Goal: Check status: Check status

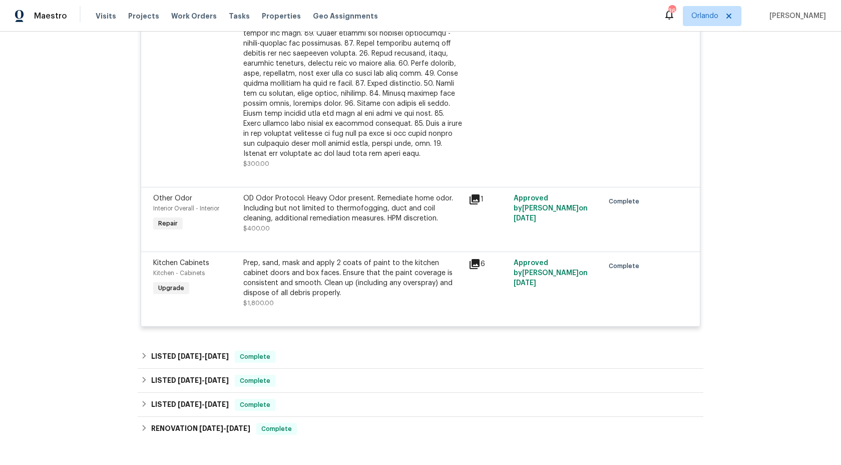
scroll to position [1468, 0]
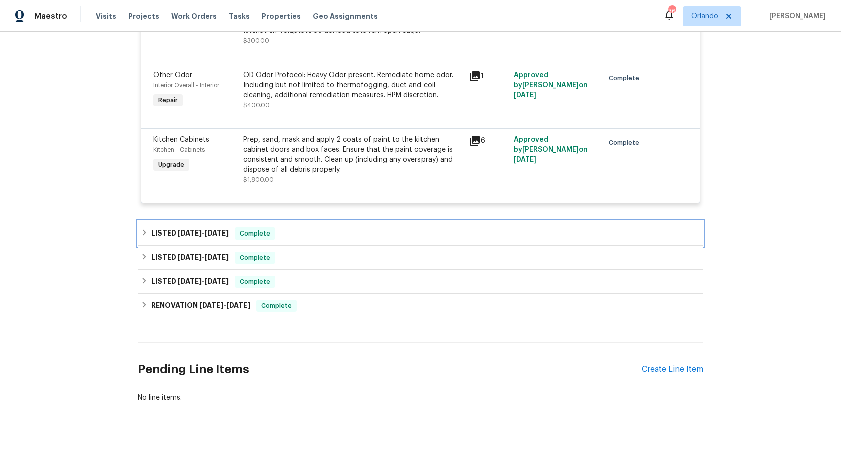
click at [182, 229] on span "[DATE]" at bounding box center [190, 232] width 24 height 7
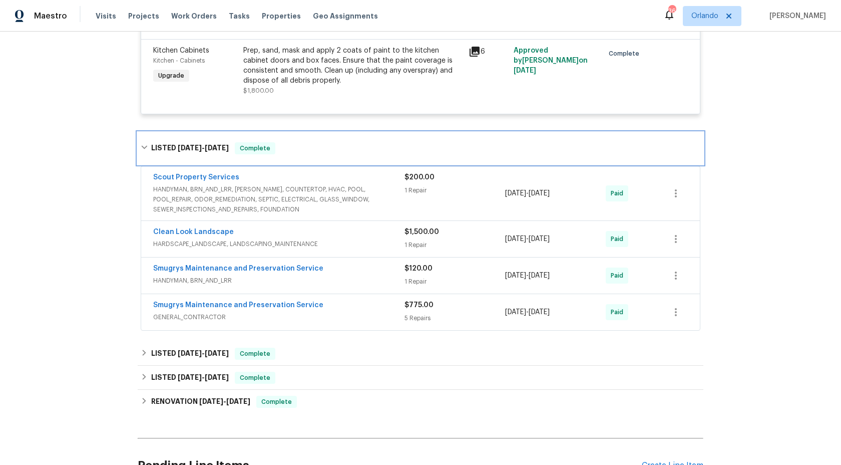
scroll to position [1653, 0]
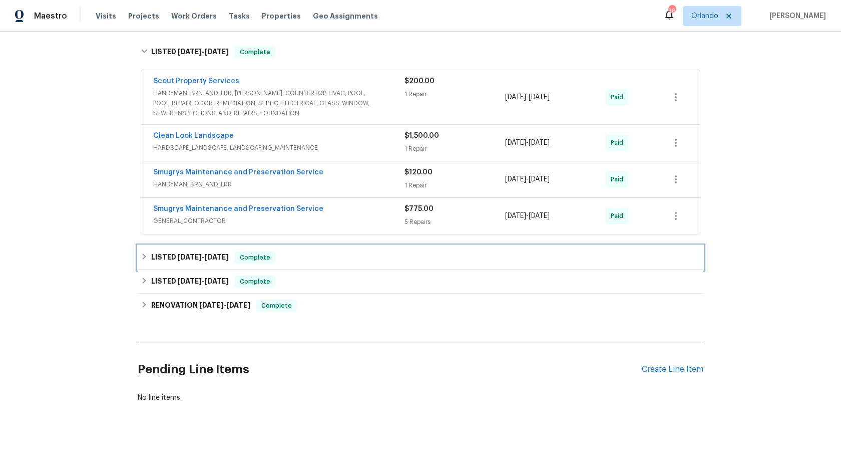
click at [203, 253] on span "[DATE] - [DATE]" at bounding box center [203, 256] width 51 height 7
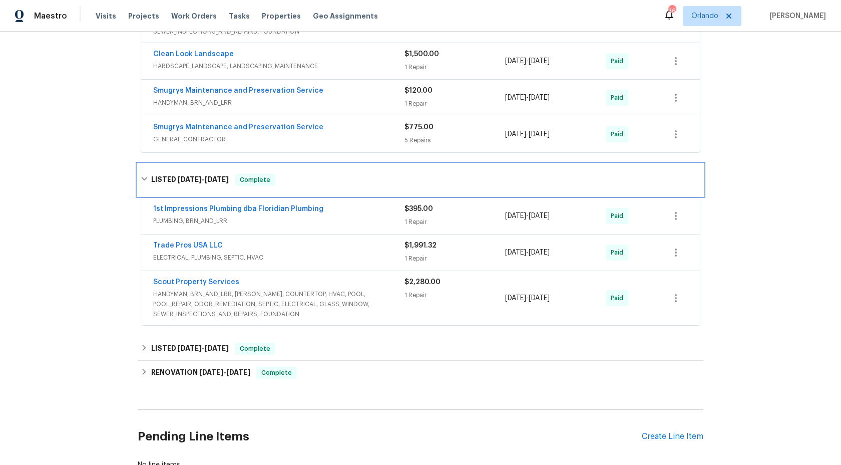
scroll to position [1802, 0]
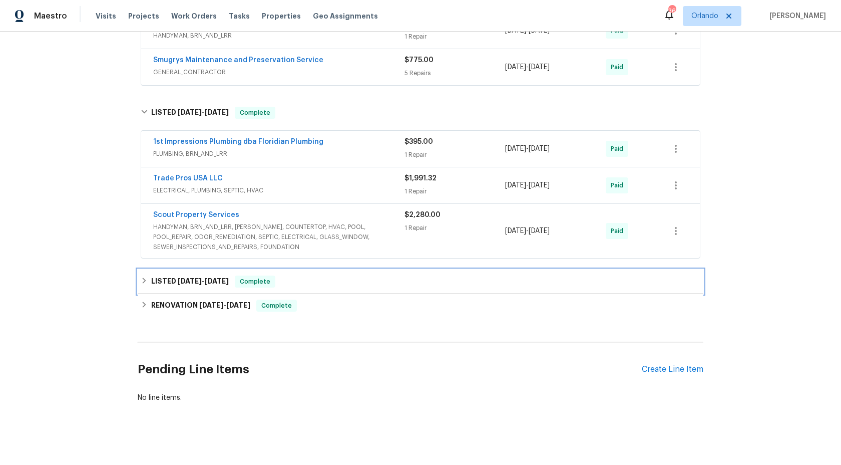
click at [199, 277] on span "[DATE]" at bounding box center [190, 280] width 24 height 7
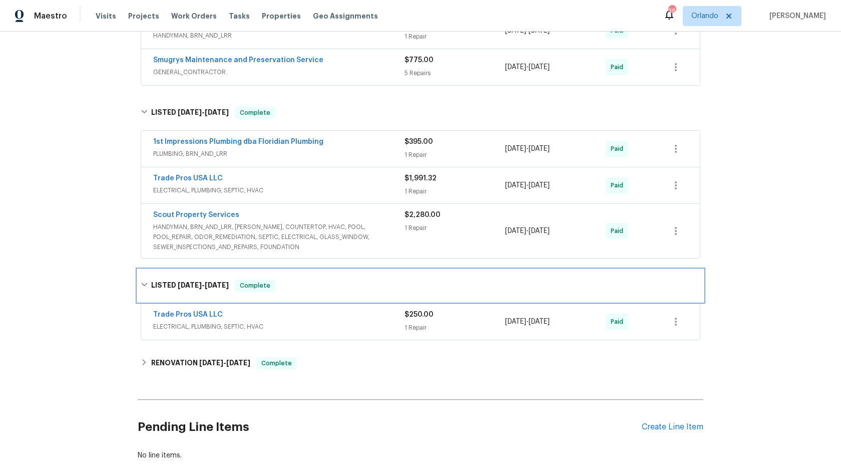
scroll to position [1860, 0]
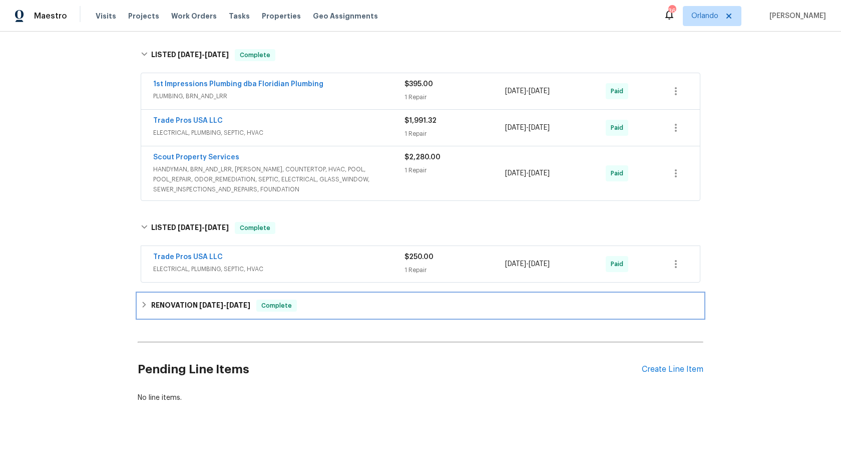
click at [192, 300] on h6 "RENOVATION [DATE] - [DATE]" at bounding box center [200, 306] width 99 height 12
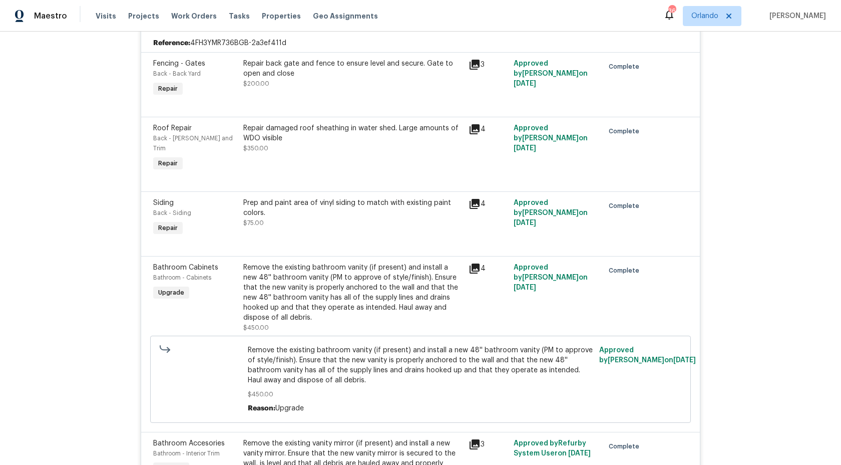
scroll to position [0, 0]
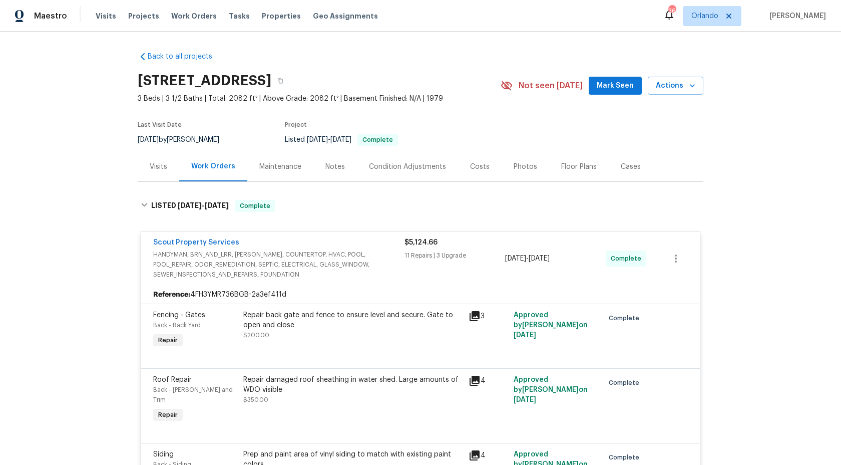
click at [76, 219] on div "Back to all projects [STREET_ADDRESS] 3 Beds | 3 1/2 Baths | Total: 2082 ft² | …" at bounding box center [420, 248] width 841 height 433
click at [91, 214] on div "Back to all projects [STREET_ADDRESS] 3 Beds | 3 1/2 Baths | Total: 2082 ft² | …" at bounding box center [420, 248] width 841 height 433
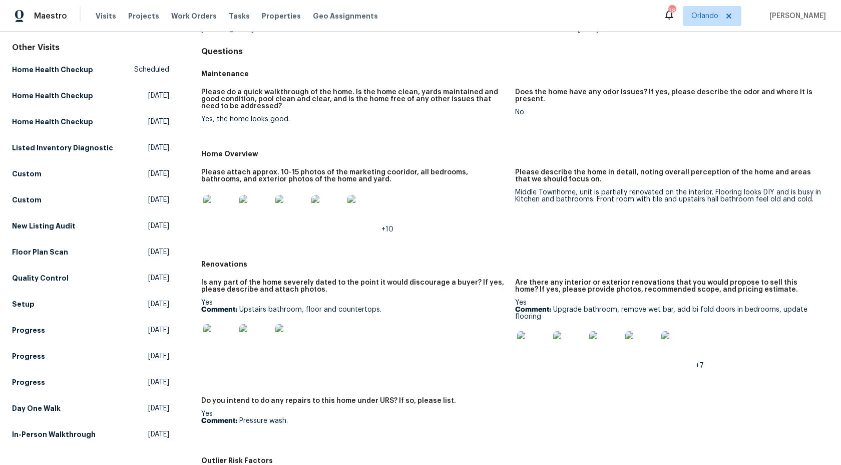
scroll to position [92, 0]
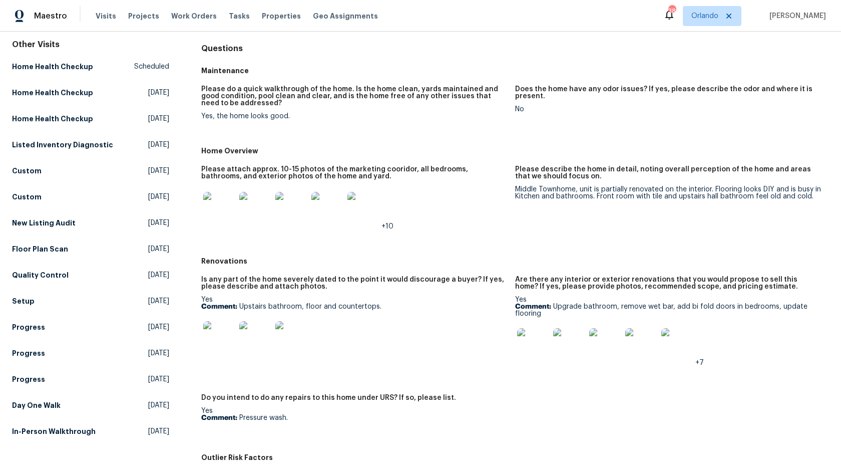
click at [281, 202] on img at bounding box center [291, 208] width 32 height 32
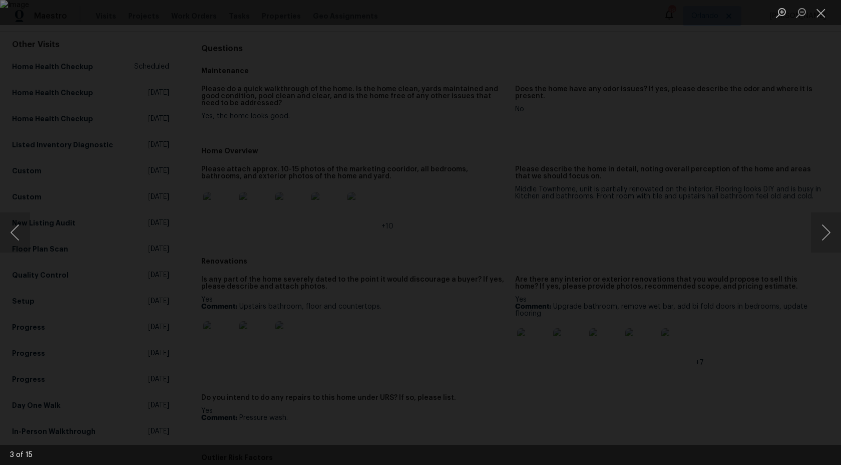
click at [737, 168] on div "Lightbox" at bounding box center [420, 232] width 841 height 465
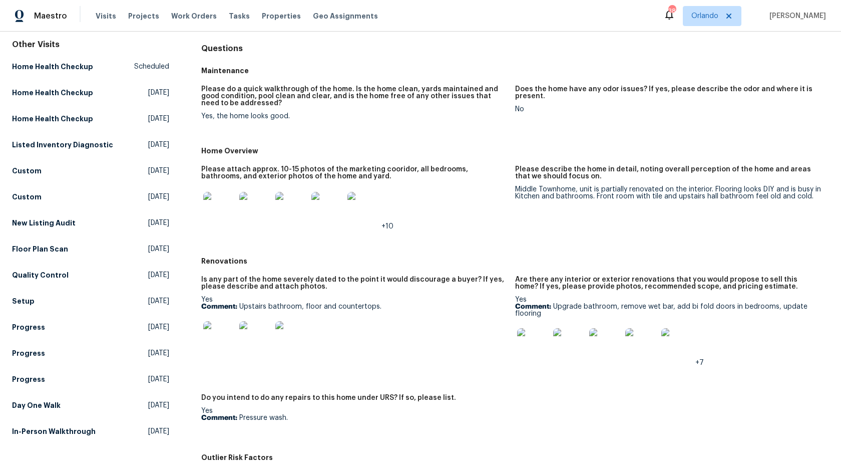
scroll to position [0, 0]
